Goal: Task Accomplishment & Management: Use online tool/utility

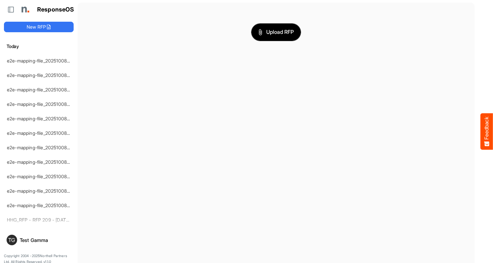
click at [276, 32] on span "Upload RFP" at bounding box center [275, 32] width 35 height 9
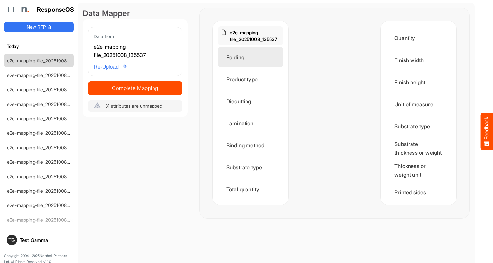
click at [252, 57] on div "Folding" at bounding box center [250, 57] width 65 height 20
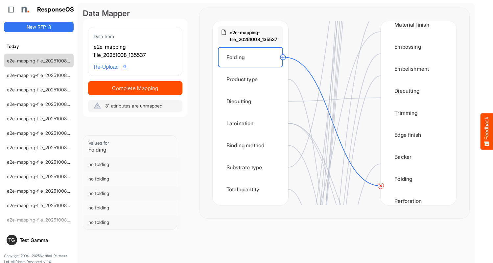
scroll to position [394, 0]
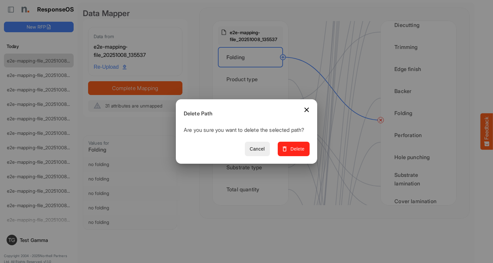
click at [296, 152] on span "Delete" at bounding box center [294, 149] width 22 height 8
click at [252, 79] on div "Product type" at bounding box center [250, 79] width 65 height 20
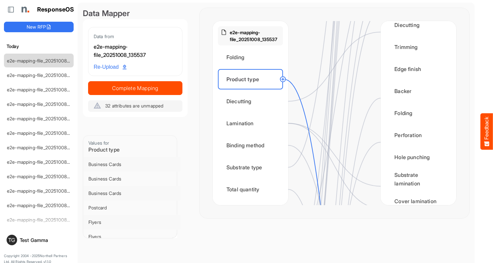
scroll to position [0, 0]
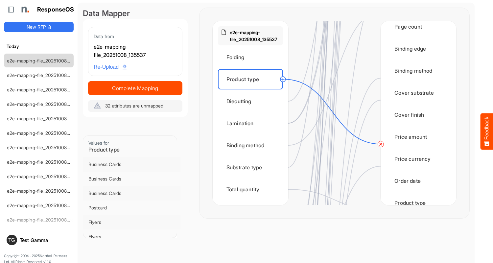
click at [381, 144] on circle at bounding box center [381, 144] width 8 height 8
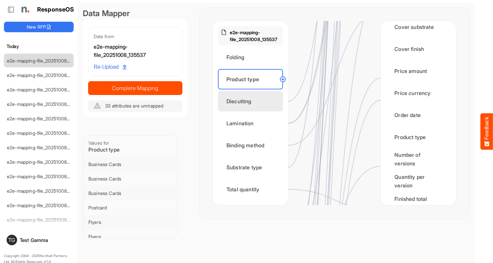
click at [252, 101] on div "Diecutting" at bounding box center [250, 101] width 65 height 20
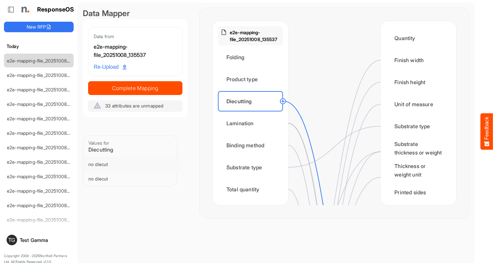
scroll to position [263, 0]
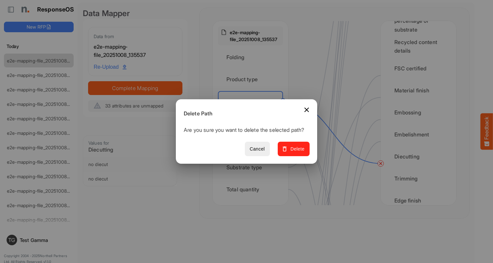
click at [296, 152] on span "Delete" at bounding box center [294, 149] width 22 height 8
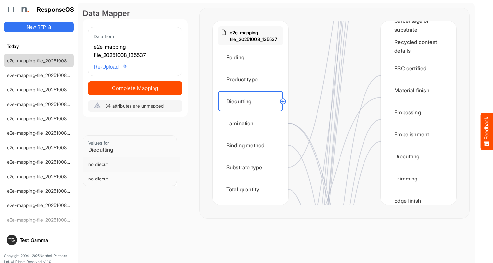
click at [252, 123] on div "Lamination" at bounding box center [250, 123] width 65 height 20
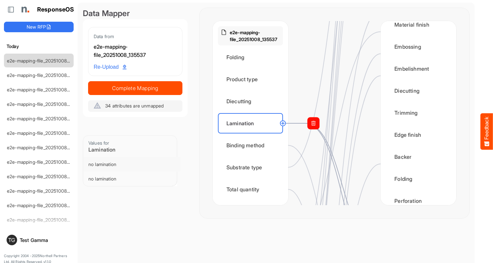
scroll to position [460, 0]
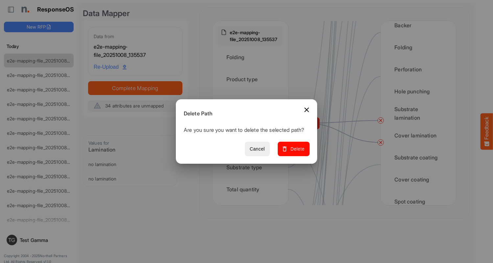
click at [296, 152] on span "Delete" at bounding box center [294, 149] width 22 height 8
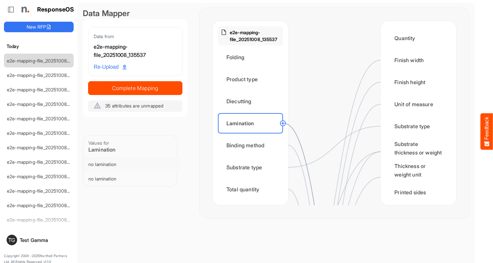
scroll to position [394, 0]
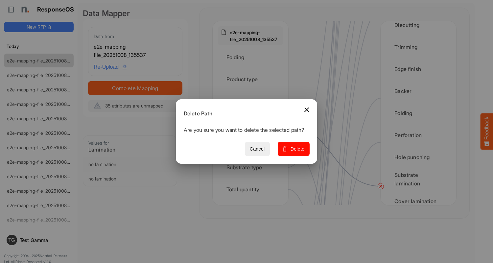
click at [296, 152] on span "Delete" at bounding box center [294, 149] width 22 height 8
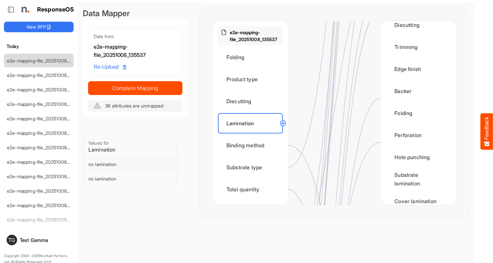
click at [252, 145] on div "Binding method" at bounding box center [250, 145] width 65 height 20
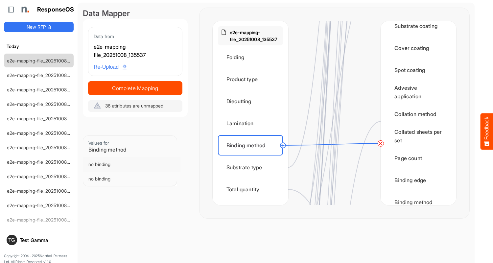
scroll to position [723, 0]
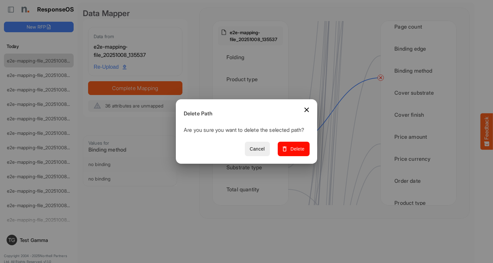
click at [296, 152] on span "Delete" at bounding box center [294, 149] width 22 height 8
click at [252, 167] on div "Substrate type" at bounding box center [250, 167] width 65 height 20
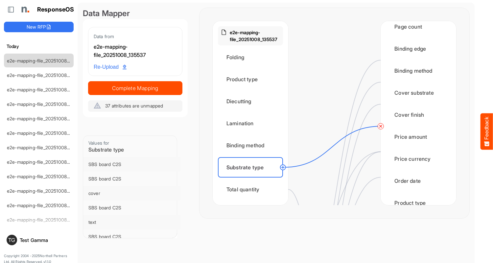
scroll to position [0, 0]
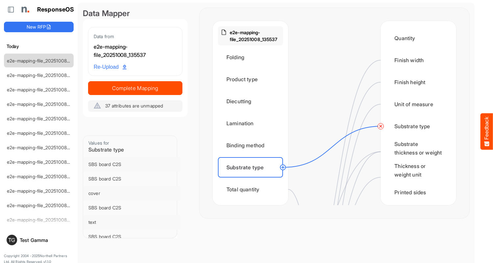
click at [381, 126] on circle at bounding box center [381, 126] width 8 height 8
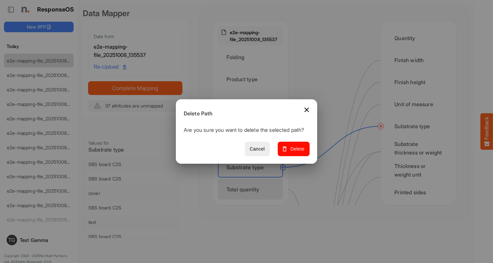
click at [296, 152] on span "Delete" at bounding box center [294, 149] width 22 height 8
click at [252, 189] on div "Total quantity" at bounding box center [250, 189] width 65 height 20
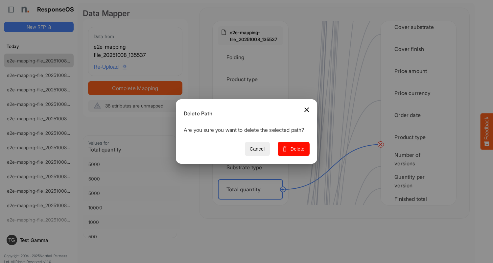
scroll to position [854, 0]
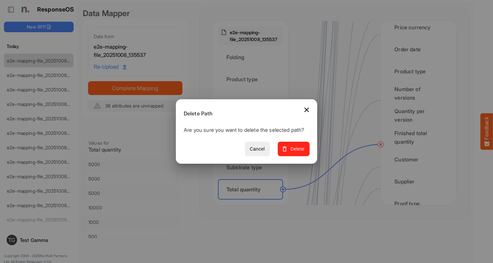
click at [296, 152] on span "Delete" at bounding box center [294, 149] width 22 height 8
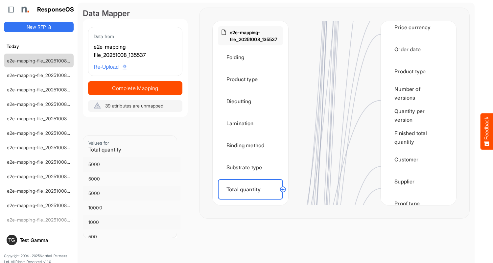
click at [252, 201] on div "Flat size width" at bounding box center [250, 211] width 65 height 20
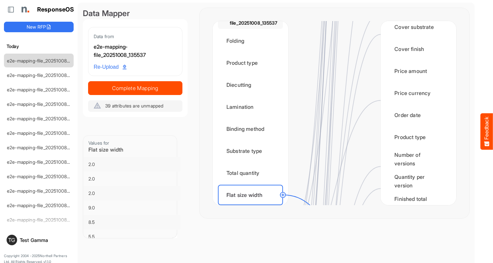
scroll to position [986, 0]
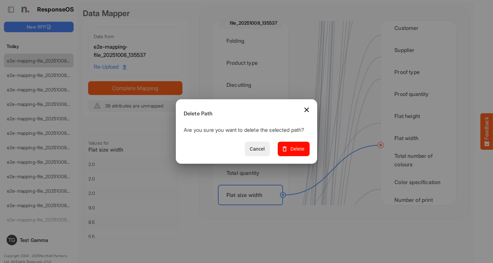
click at [296, 152] on span "Delete" at bounding box center [294, 149] width 22 height 8
click at [252, 207] on div "Flat size height" at bounding box center [250, 217] width 65 height 20
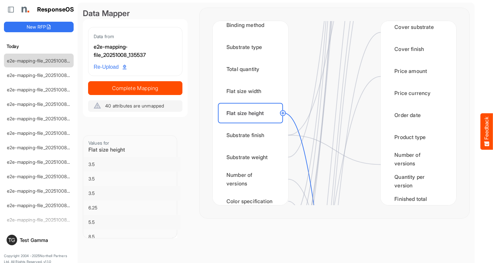
scroll to position [920, 0]
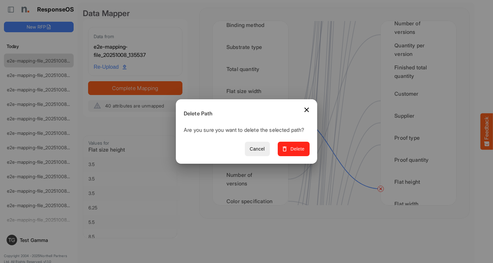
click at [296, 152] on span "Delete" at bounding box center [294, 149] width 22 height 8
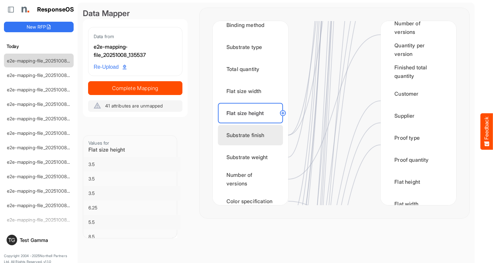
click at [252, 135] on div "Substrate finish" at bounding box center [250, 135] width 65 height 20
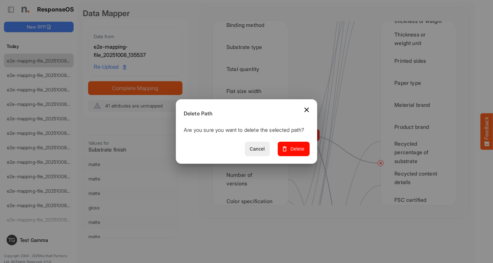
scroll to position [197, 0]
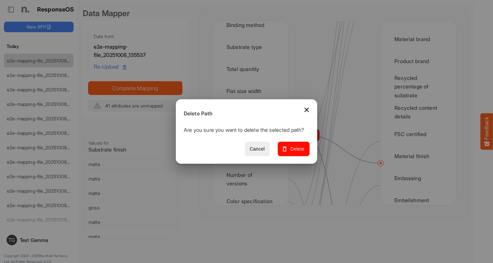
click at [296, 152] on span "Delete" at bounding box center [294, 149] width 22 height 8
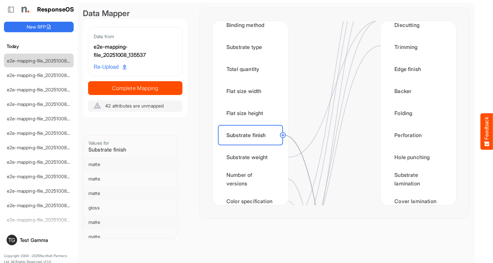
scroll to position [526, 0]
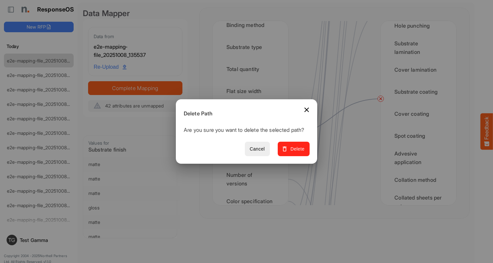
click at [296, 152] on span "Delete" at bounding box center [294, 149] width 22 height 8
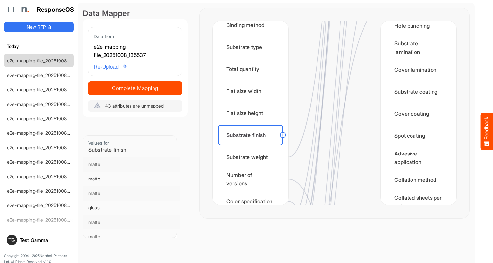
click at [252, 157] on div "Substrate weight" at bounding box center [250, 157] width 65 height 20
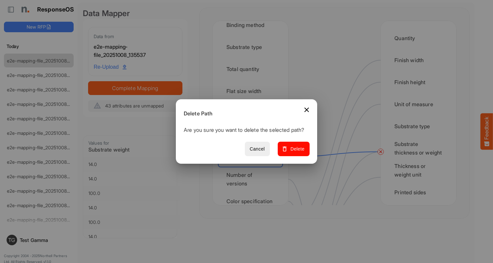
click at [296, 152] on span "Delete" at bounding box center [294, 149] width 22 height 8
click at [252, 179] on div "Number of versions" at bounding box center [250, 179] width 65 height 20
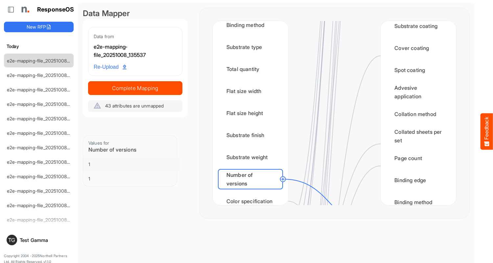
scroll to position [789, 0]
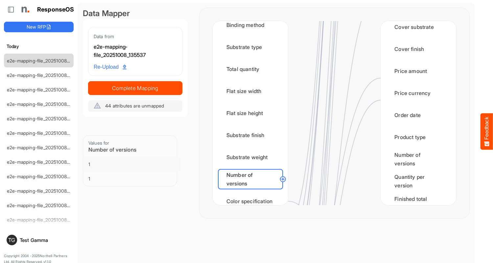
click at [252, 195] on div "Color specification" at bounding box center [250, 201] width 65 height 20
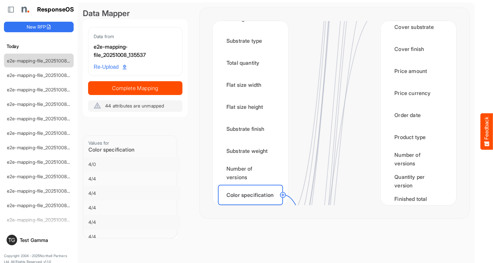
scroll to position [986, 0]
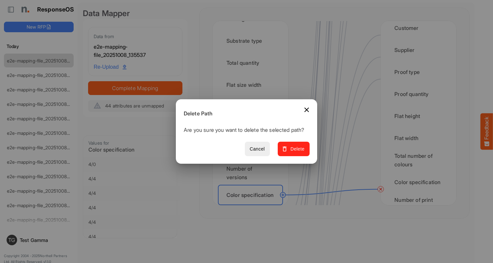
click at [296, 152] on span "Delete" at bounding box center [294, 149] width 22 height 8
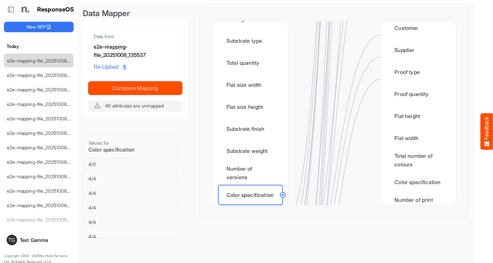
click at [252, 207] on div "Finished size width" at bounding box center [250, 217] width 65 height 20
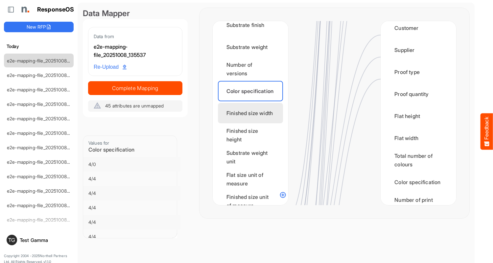
scroll to position [0, 0]
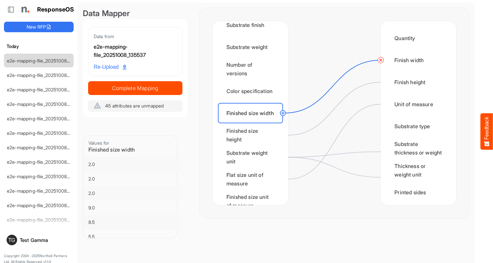
click at [381, 60] on circle at bounding box center [381, 60] width 8 height 8
click at [252, 135] on div "Finished size height" at bounding box center [250, 135] width 65 height 20
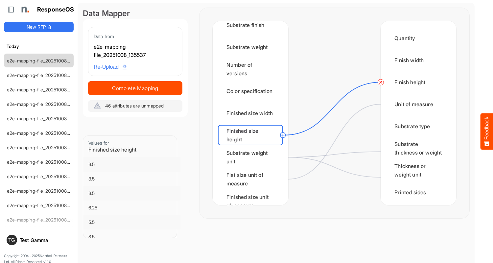
click at [381, 82] on circle at bounding box center [381, 82] width 8 height 8
click at [252, 157] on div "Substrate weight unit" at bounding box center [250, 157] width 65 height 20
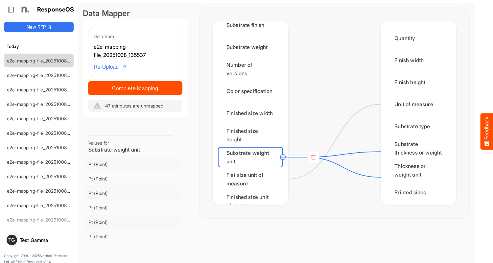
click at [313, 157] on rect at bounding box center [314, 157] width 12 height 12
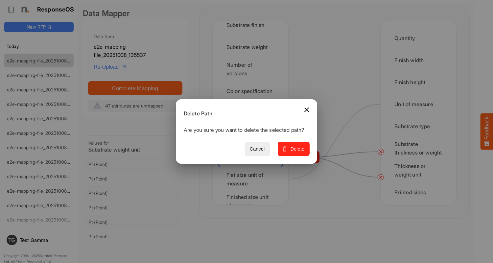
click at [296, 152] on span "Delete" at bounding box center [294, 149] width 22 height 8
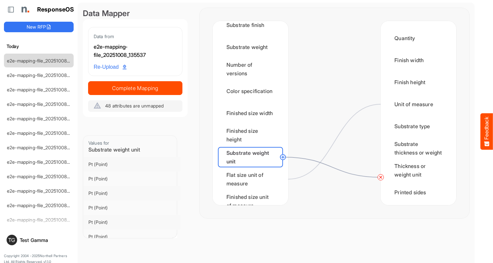
click at [381, 177] on circle at bounding box center [381, 177] width 8 height 8
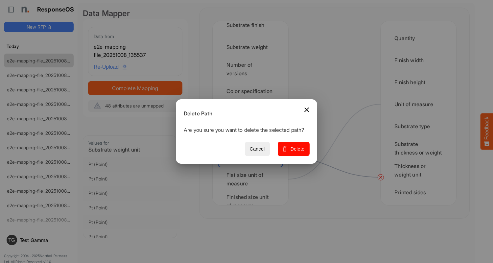
click at [296, 152] on span "Delete" at bounding box center [294, 149] width 22 height 8
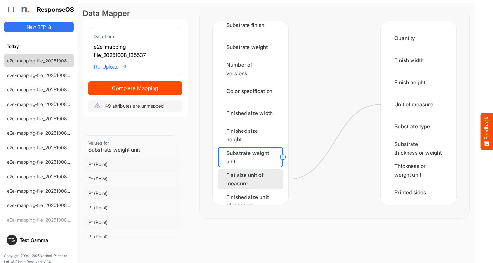
click at [252, 179] on div "Flat size unit of measure" at bounding box center [250, 179] width 65 height 20
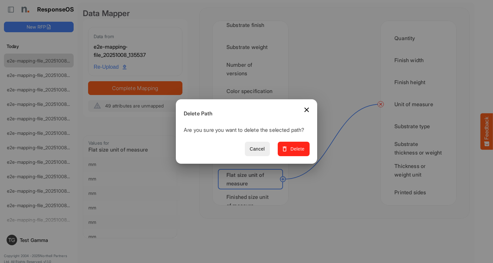
click at [296, 152] on span "Delete" at bounding box center [294, 149] width 22 height 8
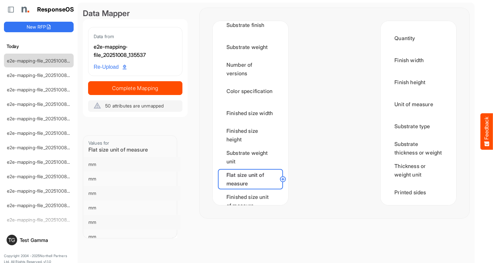
click at [252, 195] on div "Finished size unit of measure" at bounding box center [250, 201] width 65 height 20
click at [252, 213] on div "Min CPP" at bounding box center [250, 223] width 65 height 20
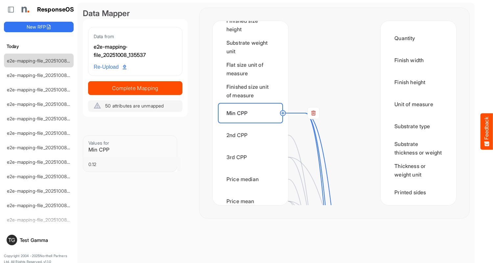
click at [313, 113] on rect at bounding box center [314, 113] width 12 height 12
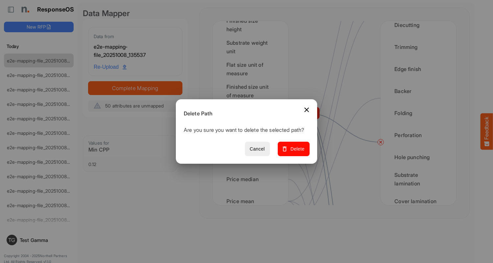
click at [296, 152] on span "Delete" at bounding box center [294, 149] width 22 height 8
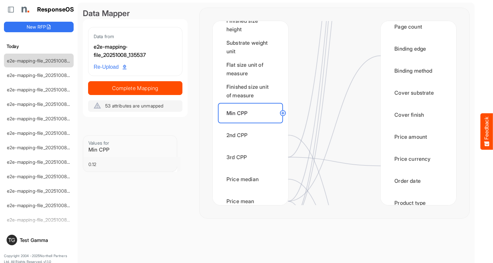
click at [252, 135] on div "2nd CPP" at bounding box center [250, 135] width 65 height 20
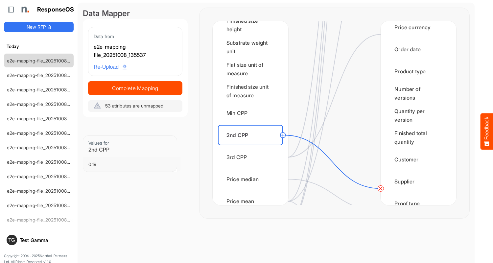
click at [381, 188] on circle at bounding box center [381, 188] width 8 height 8
click at [252, 157] on div "3rd CPP" at bounding box center [250, 157] width 65 height 20
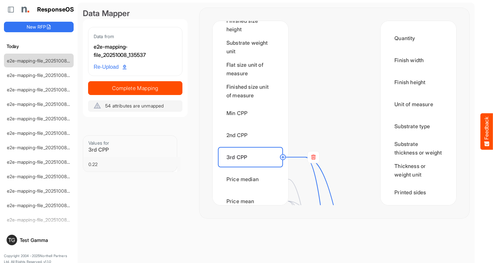
click at [313, 157] on rect at bounding box center [314, 157] width 12 height 12
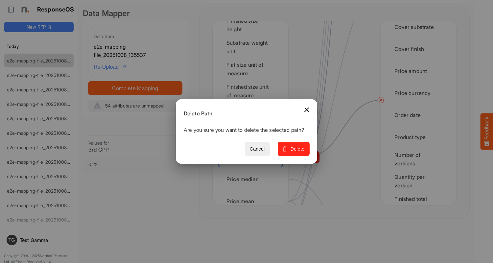
click at [296, 152] on span "Delete" at bounding box center [294, 149] width 22 height 8
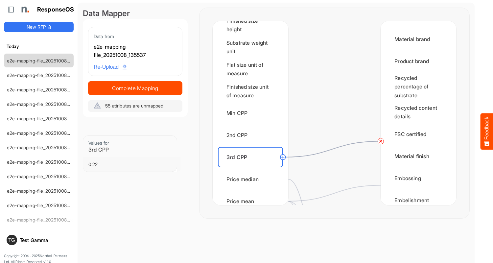
click at [381, 141] on circle at bounding box center [381, 141] width 8 height 8
click at [252, 179] on div "Price median" at bounding box center [250, 179] width 65 height 20
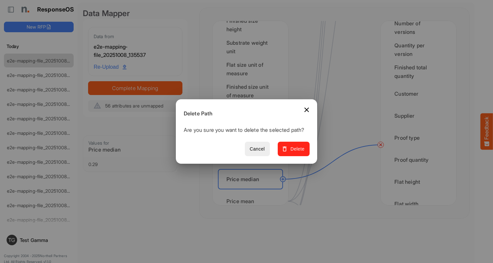
click at [296, 152] on span "Delete" at bounding box center [294, 149] width 22 height 8
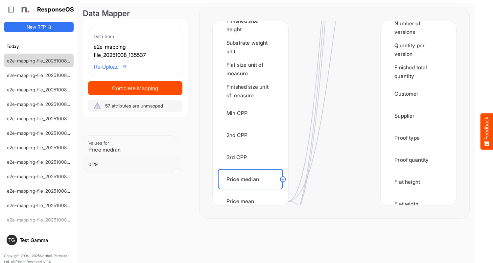
click at [252, 195] on div "Price mean" at bounding box center [250, 201] width 65 height 20
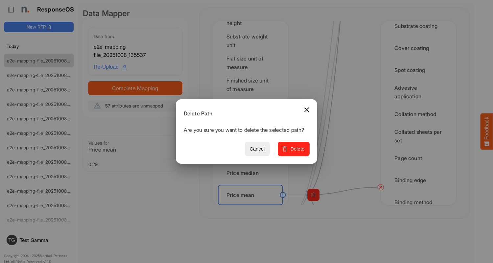
click at [296, 152] on span "Delete" at bounding box center [294, 149] width 22 height 8
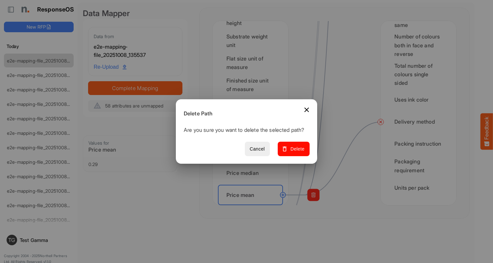
click at [296, 152] on span "Delete" at bounding box center [294, 149] width 22 height 8
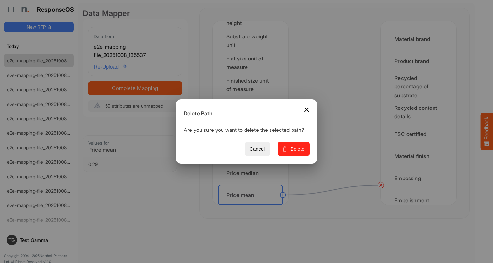
click at [296, 152] on span "Delete" at bounding box center [294, 149] width 22 height 8
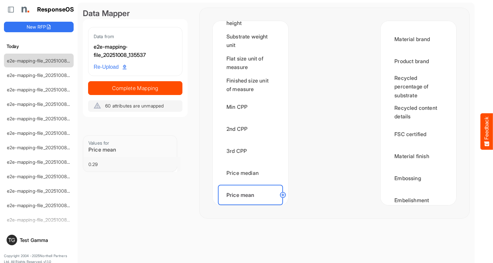
click at [252, 207] on div "Order count" at bounding box center [250, 217] width 65 height 20
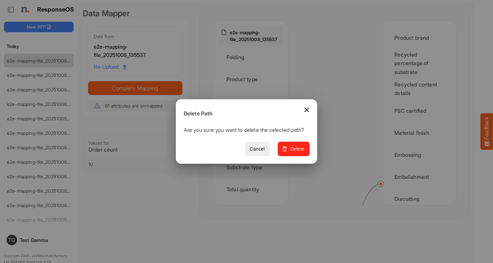
click at [296, 152] on span "Delete" at bounding box center [294, 149] width 22 height 8
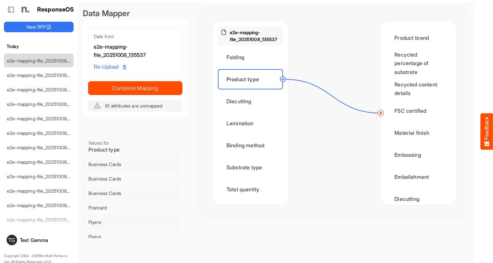
click at [283, 79] on circle at bounding box center [283, 79] width 8 height 8
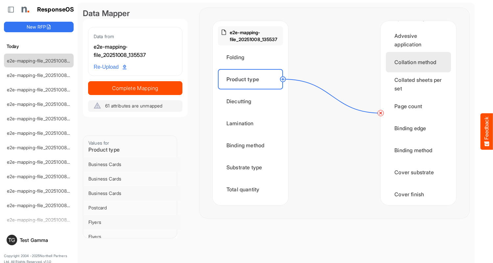
click at [252, 57] on div "Folding" at bounding box center [250, 57] width 65 height 20
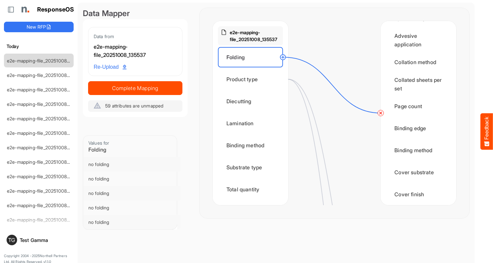
click at [252, 101] on div "Diecutting" at bounding box center [250, 101] width 65 height 20
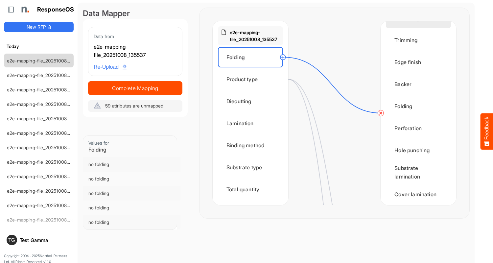
click at [416, 28] on div "Diecutting" at bounding box center [418, 18] width 65 height 20
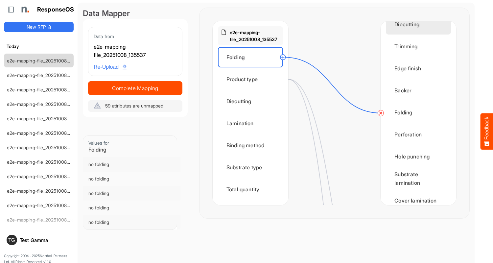
click at [252, 123] on div "Lamination" at bounding box center [250, 123] width 65 height 20
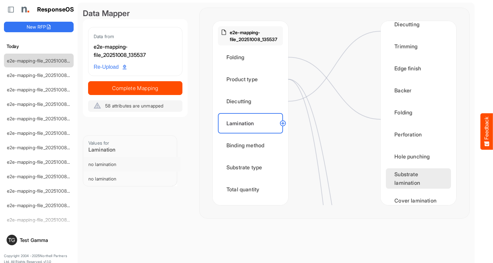
click at [283, 123] on circle at bounding box center [283, 123] width 8 height 8
click at [416, 185] on div "Substrate lamination" at bounding box center [418, 178] width 65 height 20
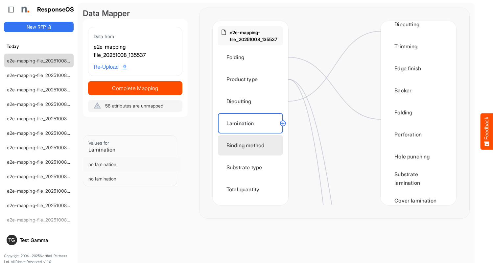
click at [283, 123] on circle at bounding box center [283, 123] width 8 height 8
click at [416, 195] on div "Cover lamination" at bounding box center [418, 200] width 65 height 20
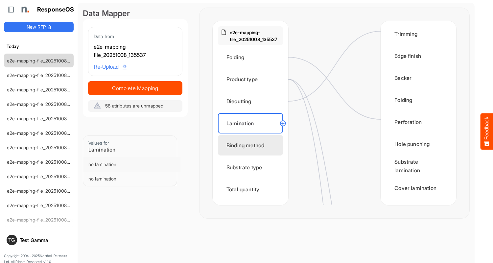
click at [252, 145] on div "Binding method" at bounding box center [250, 145] width 65 height 20
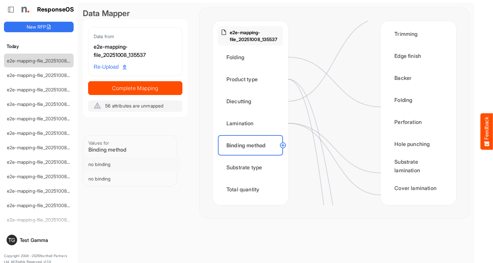
click at [283, 145] on circle at bounding box center [283, 145] width 8 height 8
click at [252, 167] on div "Substrate type" at bounding box center [250, 167] width 65 height 20
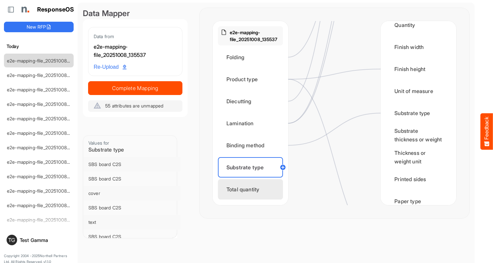
click at [252, 189] on div "Total quantity" at bounding box center [250, 189] width 65 height 20
click at [416, 31] on div "Quantity" at bounding box center [418, 25] width 65 height 20
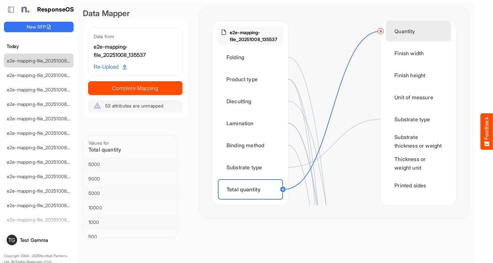
click at [252, 201] on div "Flat size width" at bounding box center [250, 211] width 65 height 20
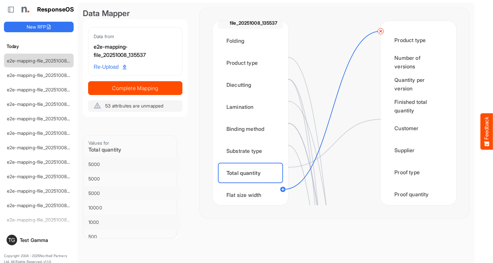
click at [416, 228] on div "Flat width" at bounding box center [418, 238] width 65 height 20
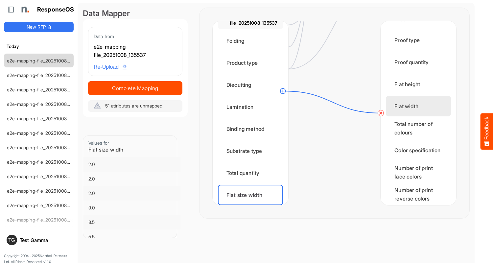
click at [252, 207] on div "Flat size height" at bounding box center [250, 217] width 65 height 20
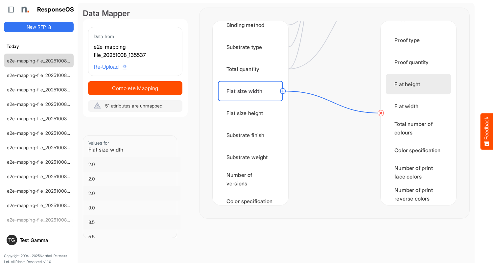
click at [416, 91] on div "Flat height" at bounding box center [418, 84] width 65 height 20
click at [252, 135] on div "Substrate finish" at bounding box center [250, 135] width 65 height 20
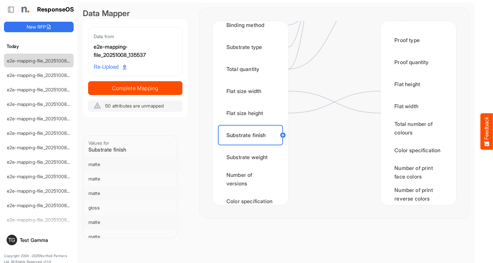
click at [252, 157] on div "Substrate weight" at bounding box center [250, 157] width 65 height 20
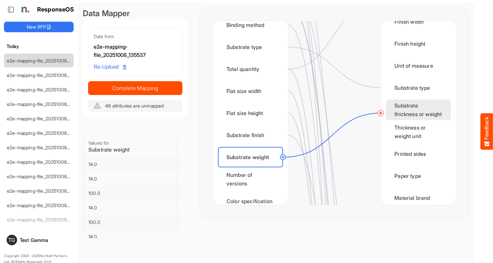
click at [252, 179] on div "Number of versions" at bounding box center [250, 179] width 65 height 20
click at [252, 195] on div "Color specification" at bounding box center [250, 201] width 65 height 20
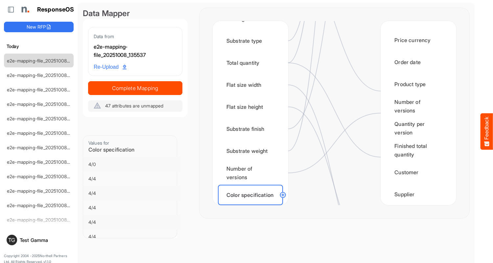
click at [283, 195] on circle at bounding box center [283, 195] width 8 height 8
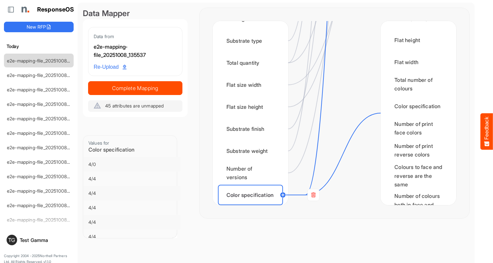
click at [252, 207] on div "Finished size width" at bounding box center [250, 217] width 65 height 20
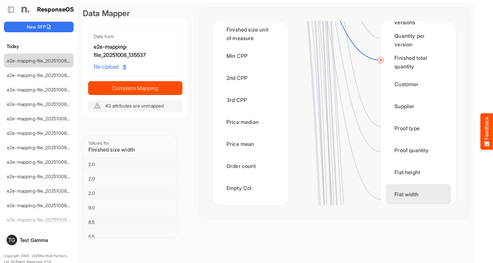
click at [416, 195] on div "Flat width" at bounding box center [418, 194] width 65 height 20
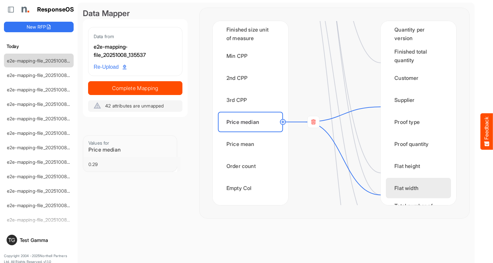
click at [252, 144] on div "Price mean" at bounding box center [250, 144] width 65 height 20
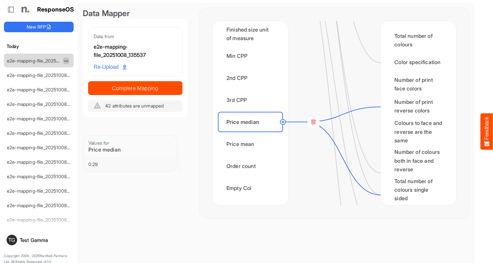
click at [66, 60] on span "dropdownbutton" at bounding box center [65, 61] width 3 height 5
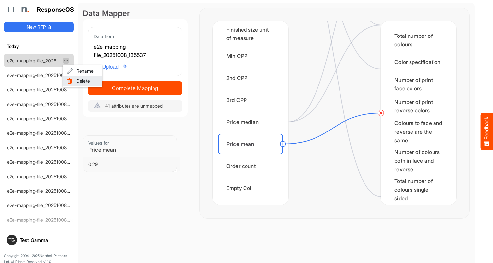
click at [82, 81] on li "Delete" at bounding box center [82, 81] width 39 height 10
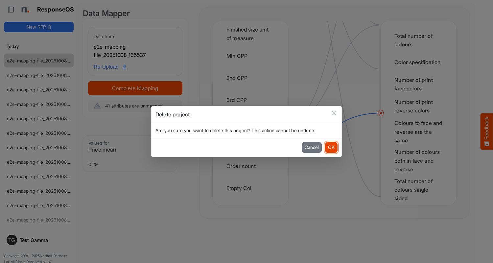
click at [331, 147] on button "OK" at bounding box center [331, 147] width 12 height 11
